Goal: Information Seeking & Learning: Learn about a topic

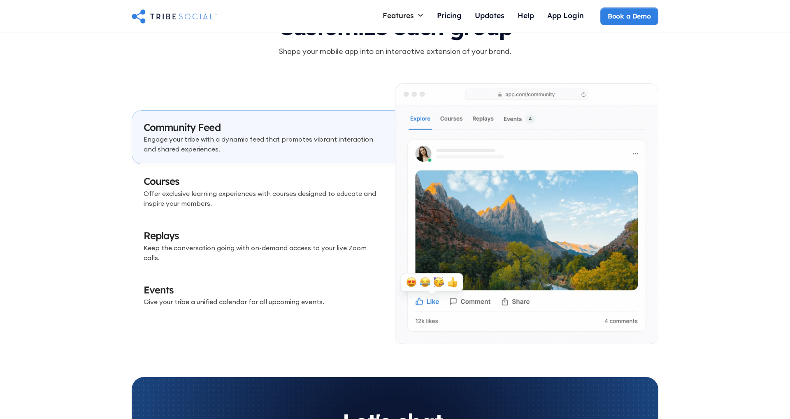
scroll to position [2376, 0]
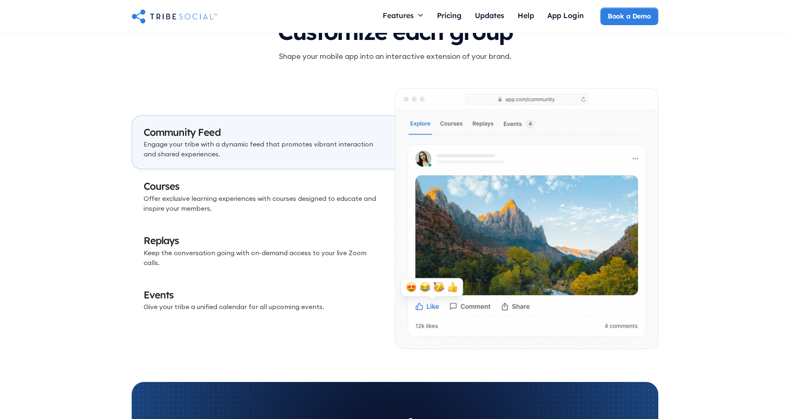
click at [218, 188] on h3 "Courses" at bounding box center [264, 186] width 240 height 14
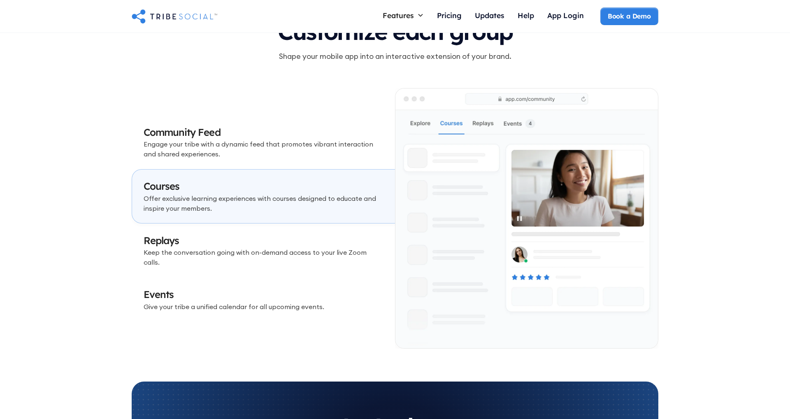
click at [216, 223] on link "Courses Offer exclusive learning experiences with courses designed to educate a…" at bounding box center [263, 196] width 263 height 54
click at [216, 302] on p "Give your tribe a unified calendar for all upcoming events." at bounding box center [264, 307] width 240 height 10
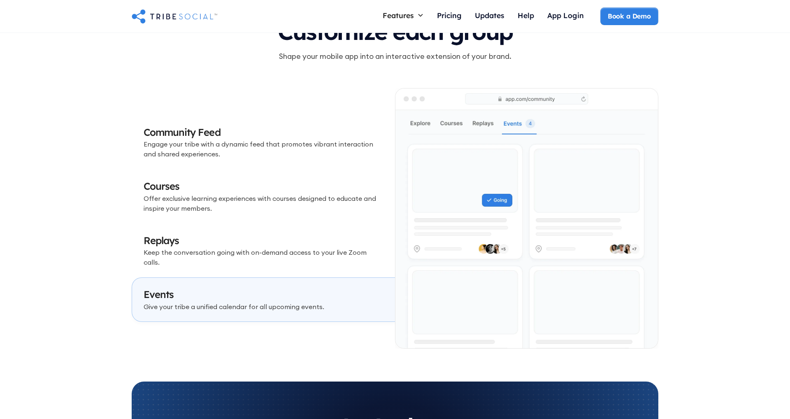
click at [216, 248] on h3 "Replays" at bounding box center [264, 241] width 240 height 14
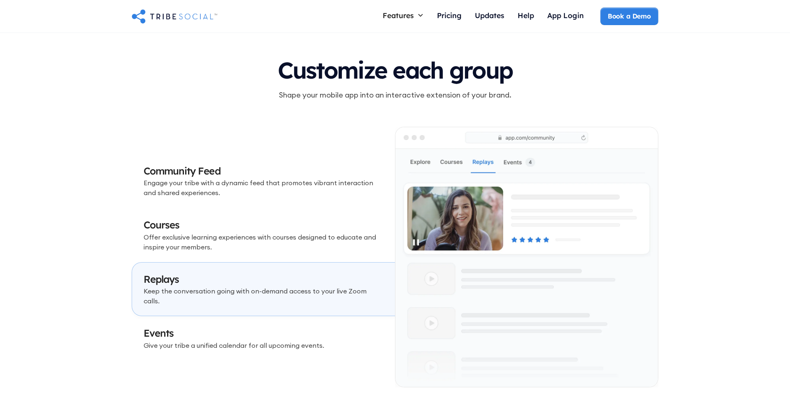
scroll to position [2238, 0]
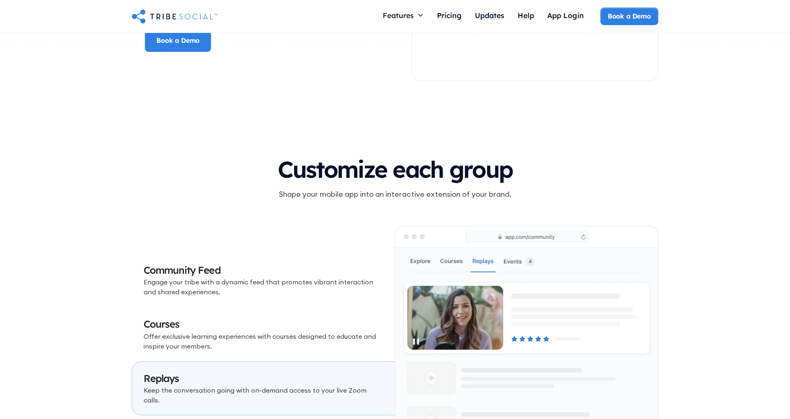
click at [219, 277] on h3 "Community Feed" at bounding box center [264, 270] width 240 height 14
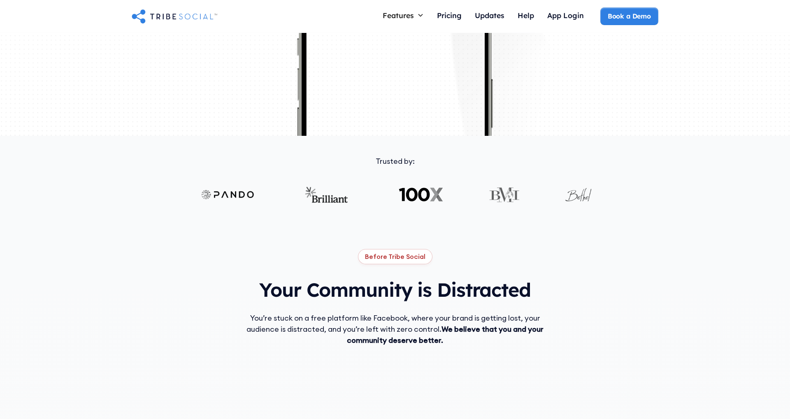
scroll to position [0, 0]
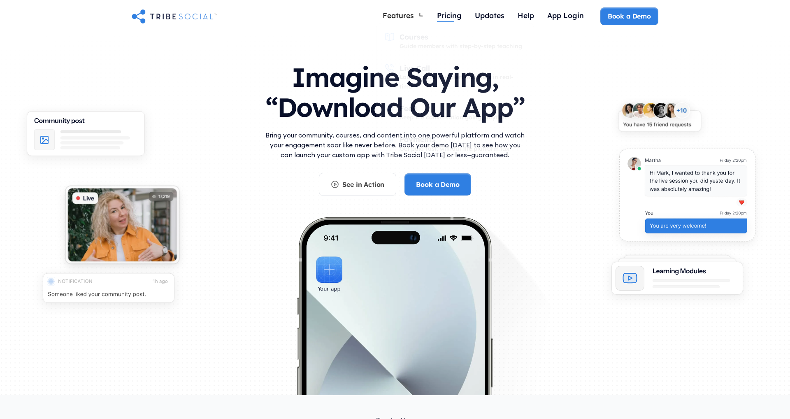
click at [444, 14] on div "Pricing" at bounding box center [449, 15] width 25 height 9
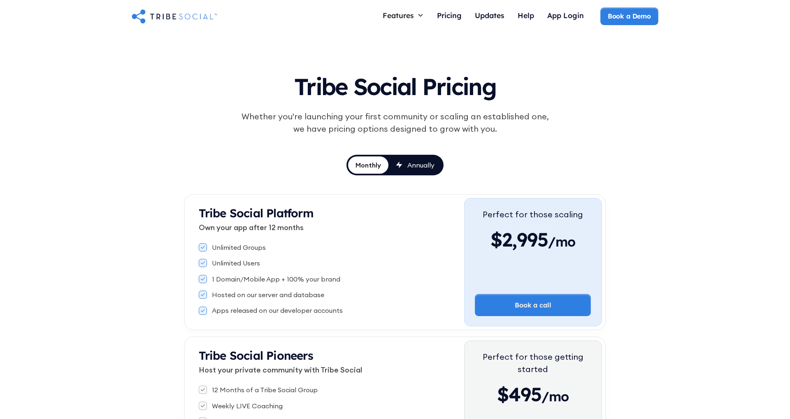
click at [403, 170] on link "Annually" at bounding box center [414, 164] width 53 height 17
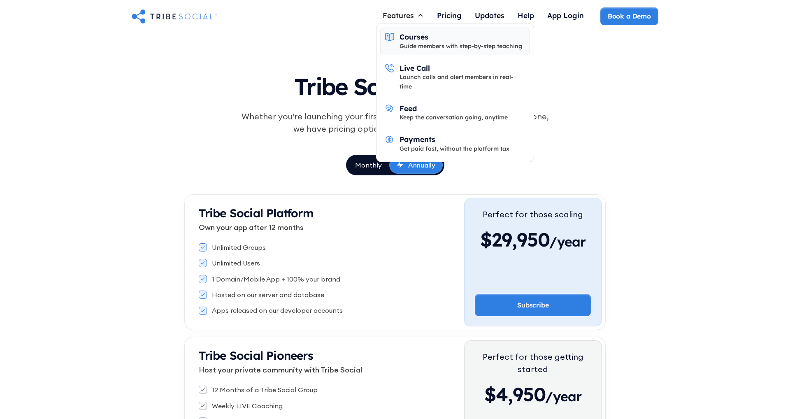
click at [409, 47] on div "Guide members with step-by-step teaching" at bounding box center [461, 46] width 123 height 9
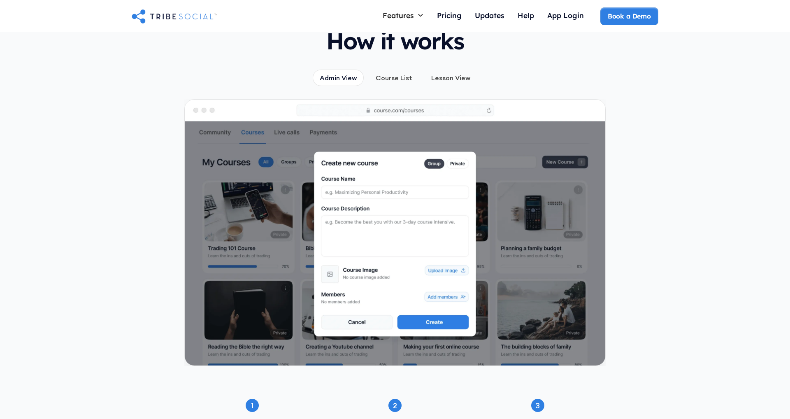
scroll to position [560, 0]
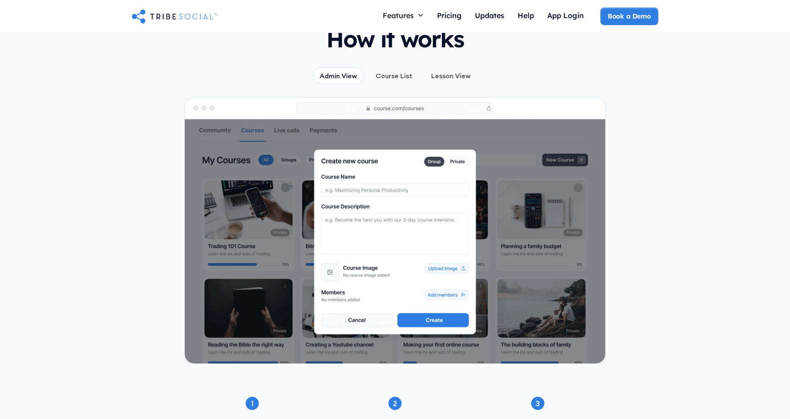
click at [396, 71] on div "Course List" at bounding box center [394, 75] width 37 height 9
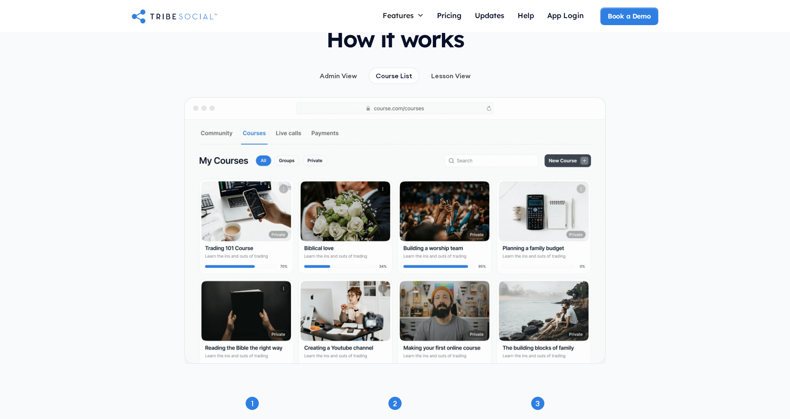
click at [463, 71] on div "Lesson View" at bounding box center [450, 75] width 39 height 9
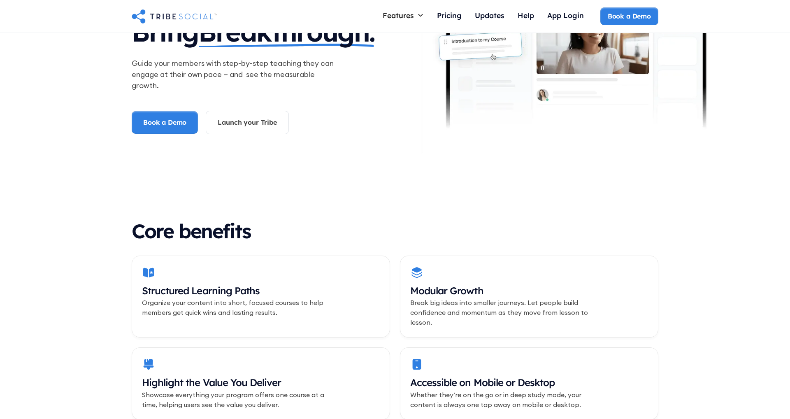
scroll to position [0, 0]
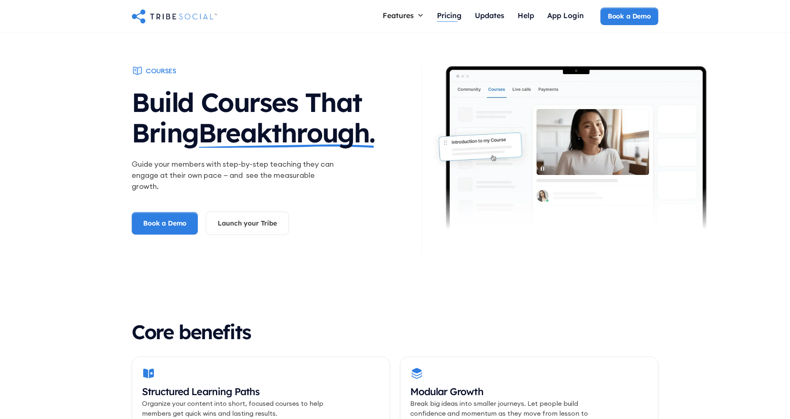
click at [456, 15] on div "Pricing" at bounding box center [449, 15] width 25 height 9
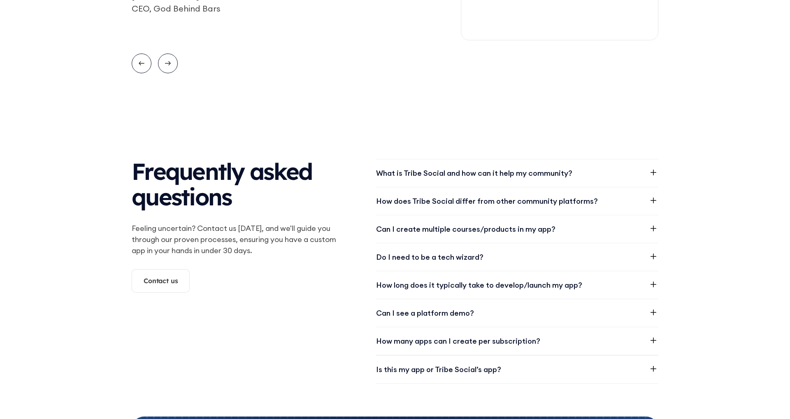
scroll to position [972, 0]
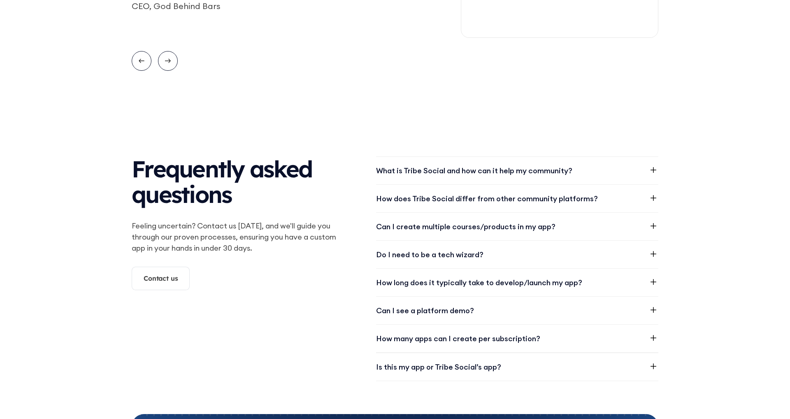
click at [424, 165] on div "What is Tribe Social and how can it help my community?" at bounding box center [474, 170] width 196 height 11
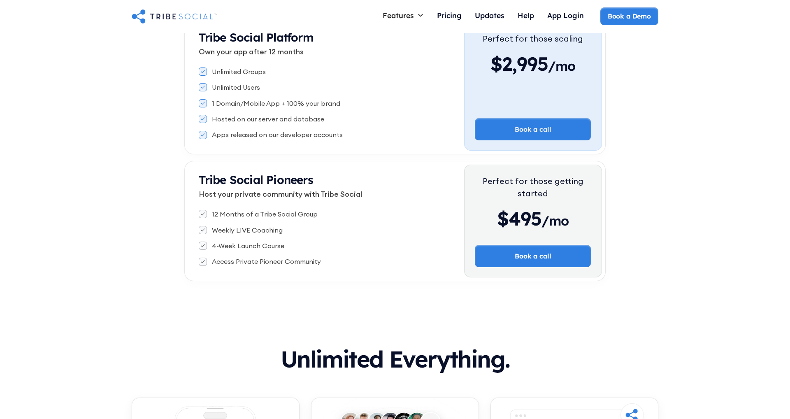
scroll to position [0, 0]
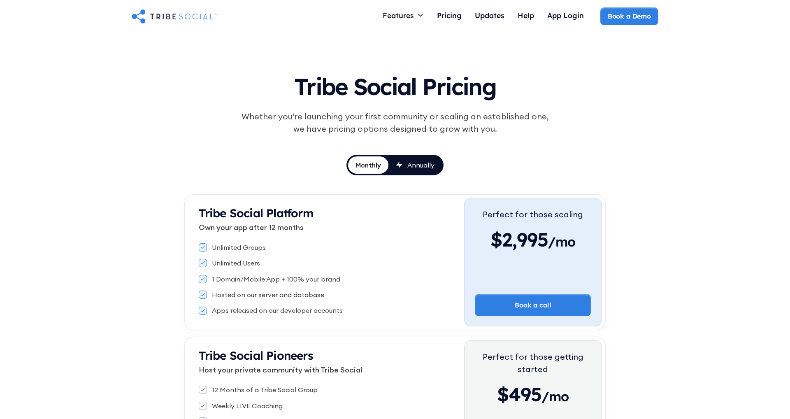
click at [188, 17] on img "home" at bounding box center [175, 16] width 86 height 16
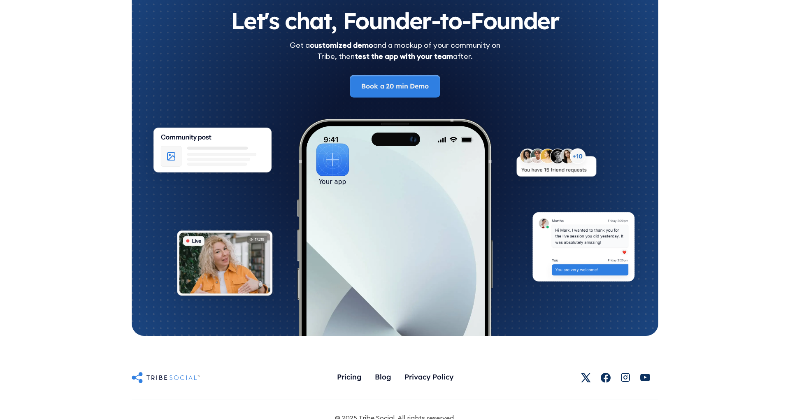
scroll to position [4523, 0]
